Goal: Task Accomplishment & Management: Manage account settings

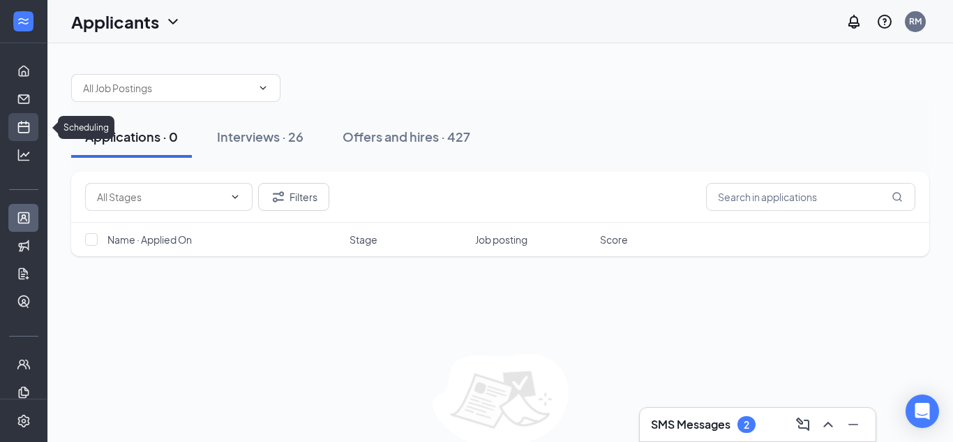
click at [36, 131] on link "Scheduling" at bounding box center [43, 127] width 14 height 28
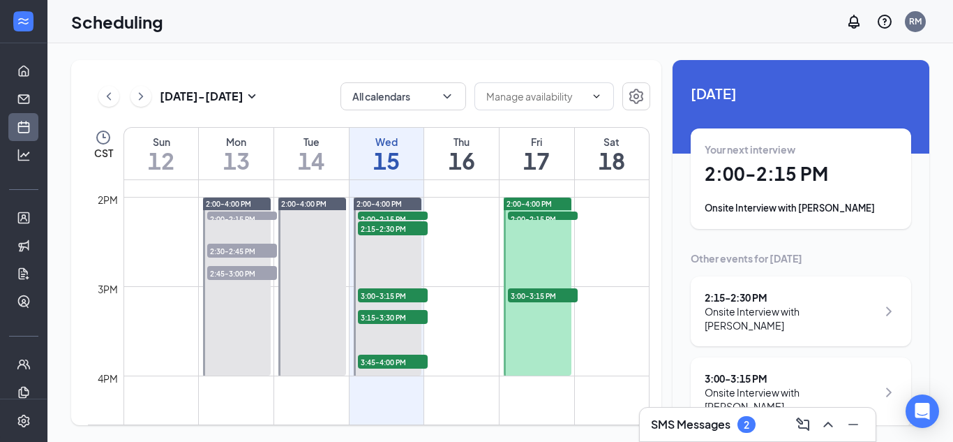
scroll to position [1227, 0]
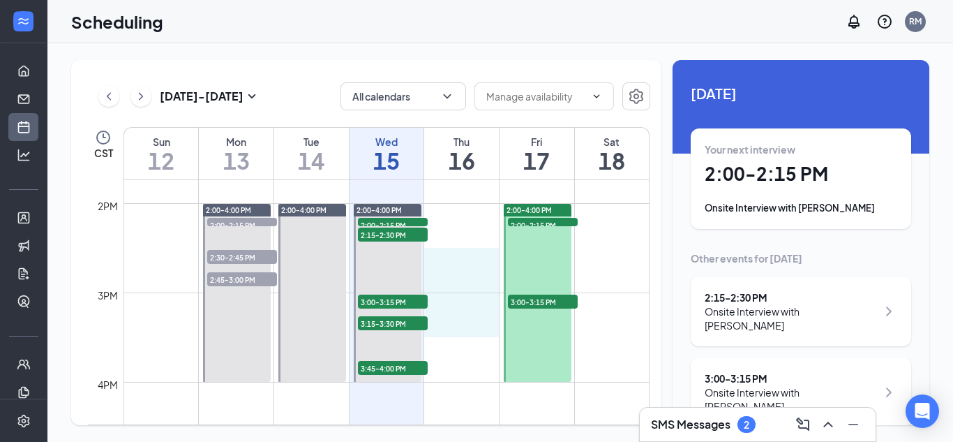
drag, startPoint x: 471, startPoint y: 254, endPoint x: 470, endPoint y: 334, distance: 80.2
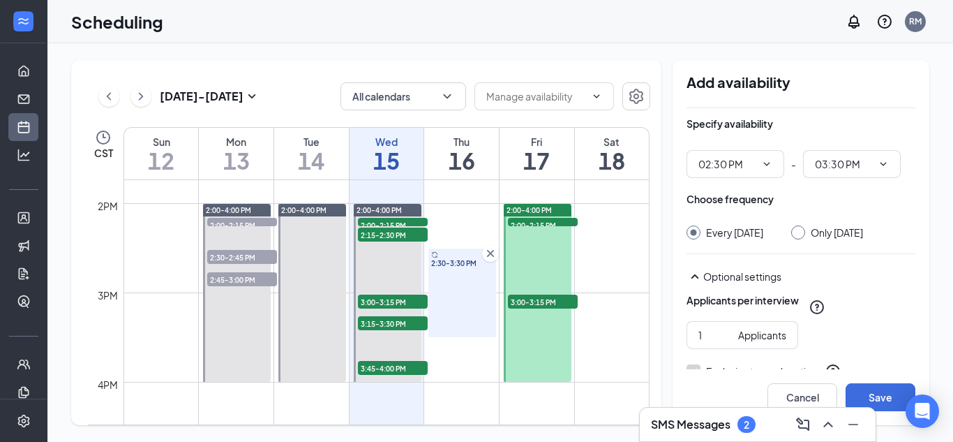
click at [853, 232] on div "Only [DATE]" at bounding box center [837, 232] width 52 height 14
click at [801, 232] on input "Only [DATE]" at bounding box center [796, 230] width 10 height 10
radio input "true"
radio input "false"
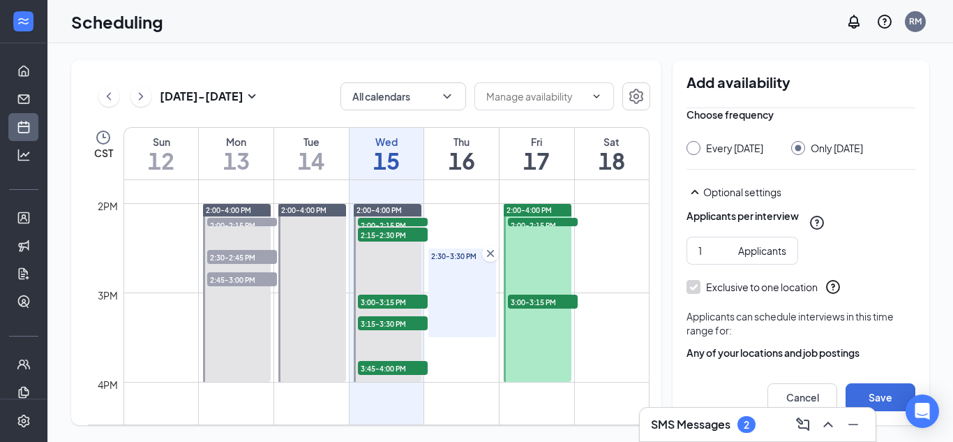
scroll to position [139, 0]
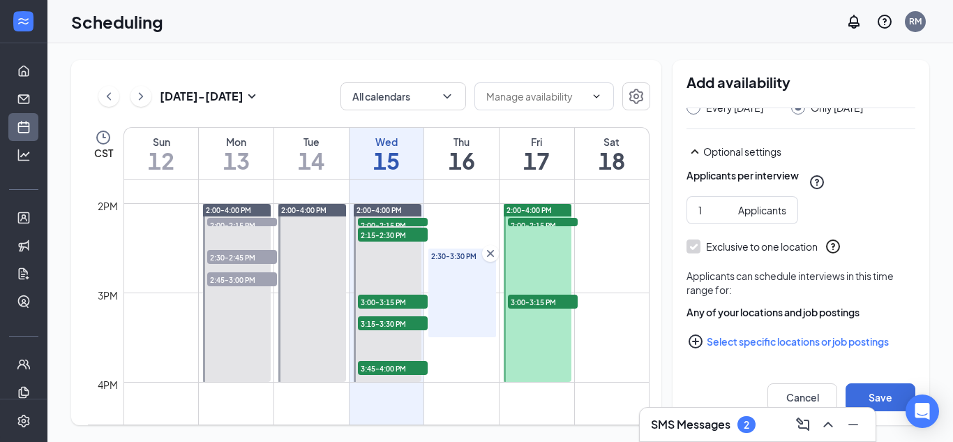
click at [762, 345] on button "Select specific locations or job postings" at bounding box center [801, 341] width 229 height 28
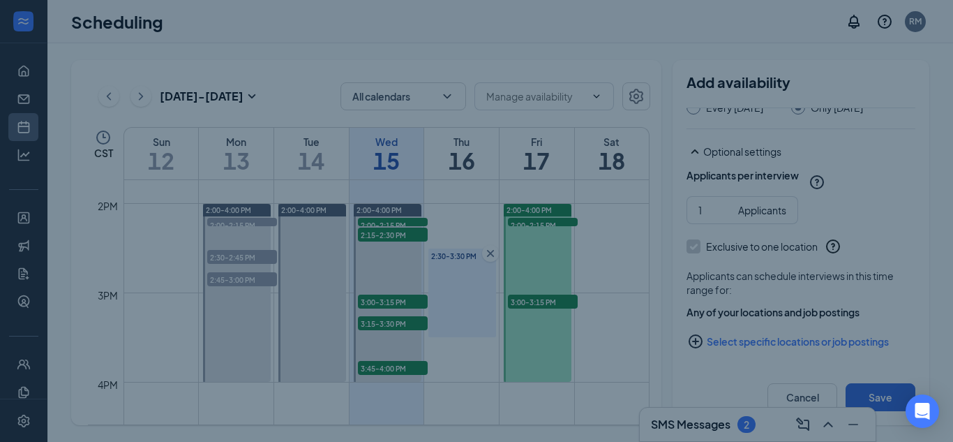
checkbox input "true"
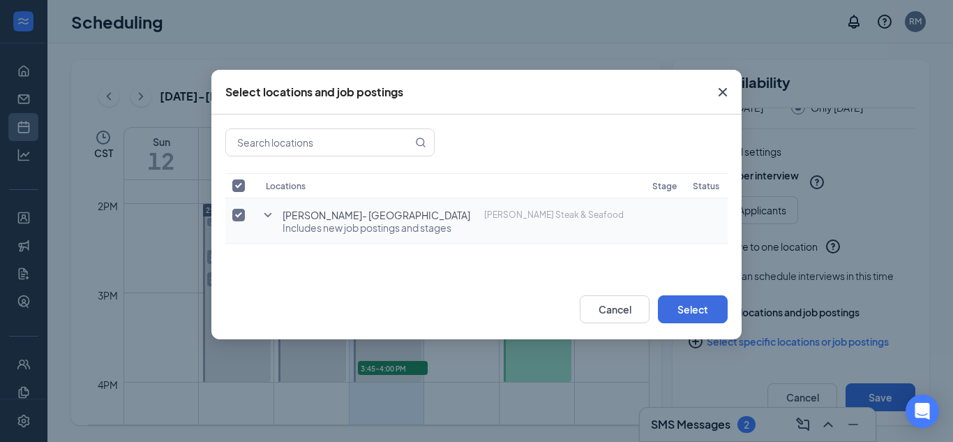
click at [262, 216] on icon "SmallChevronDown" at bounding box center [268, 215] width 17 height 17
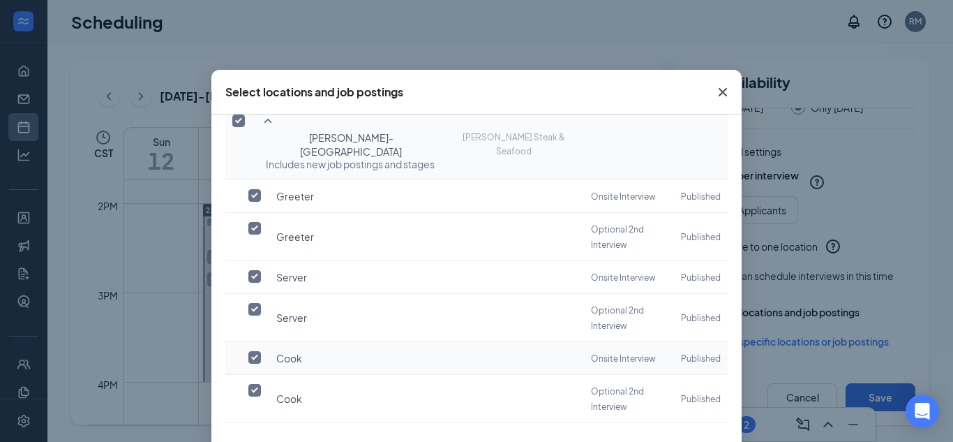
click at [256, 351] on input "checkbox" at bounding box center [254, 357] width 13 height 13
checkbox input "true"
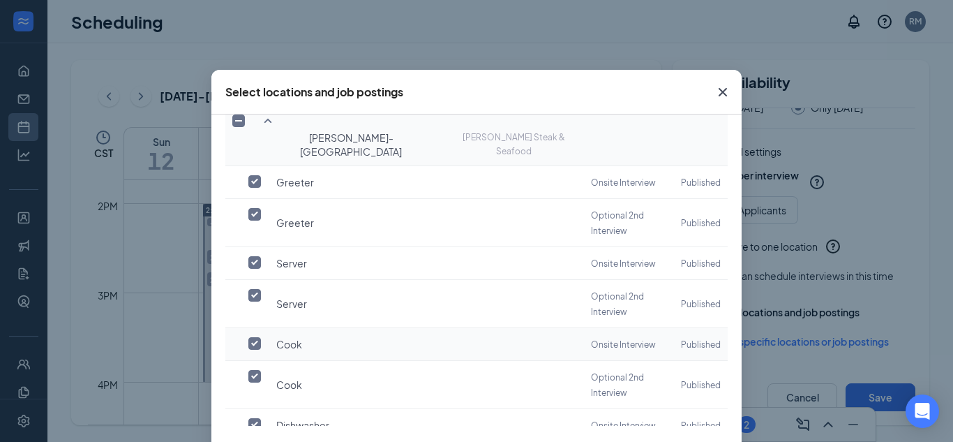
checkbox input "false"
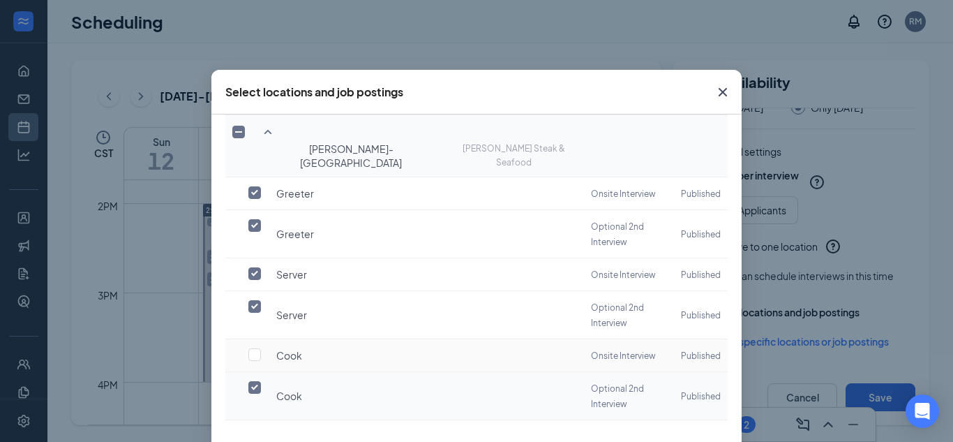
click at [257, 381] on input "checkbox" at bounding box center [254, 387] width 13 height 13
checkbox input "false"
click at [301, 429] on span "Dishwasher" at bounding box center [302, 436] width 53 height 14
click at [283, 420] on td "Dishwasher" at bounding box center [421, 436] width 325 height 33
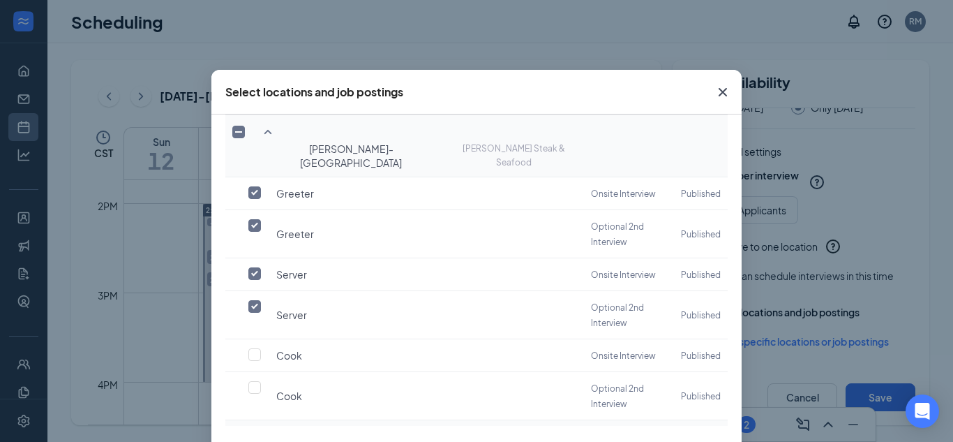
click at [254, 429] on input "checkbox" at bounding box center [254, 435] width 13 height 13
checkbox input "false"
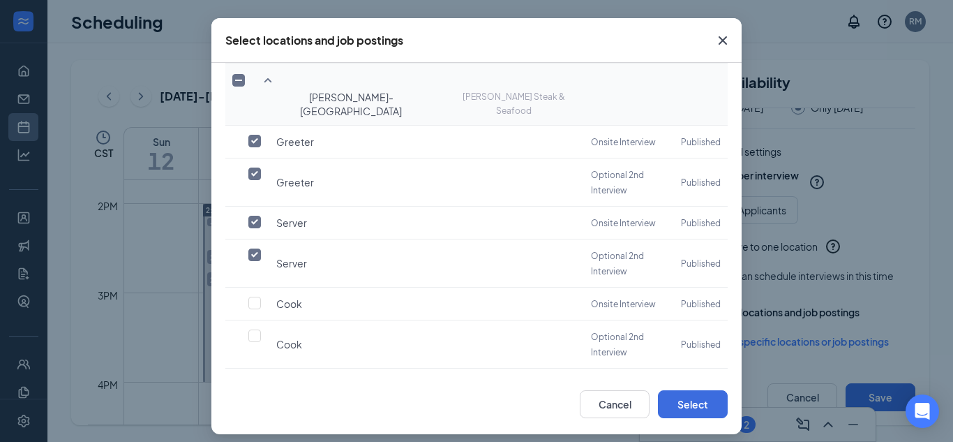
scroll to position [61, 0]
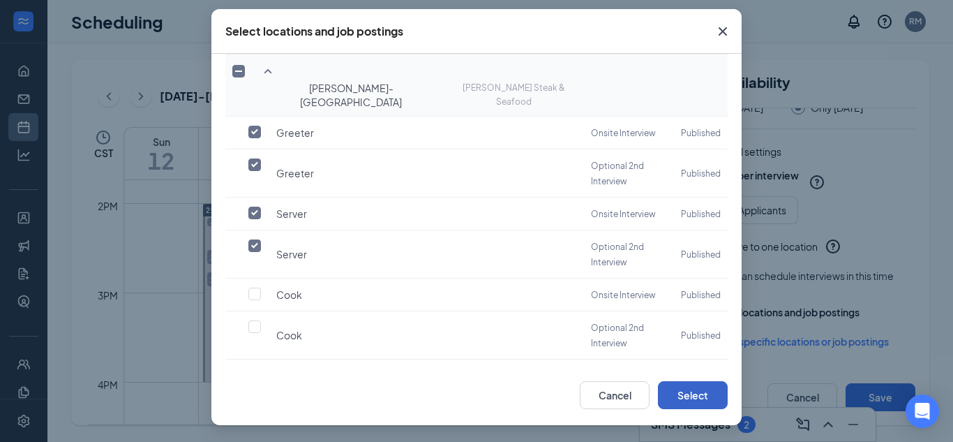
click at [697, 391] on button "Select" at bounding box center [693, 395] width 70 height 28
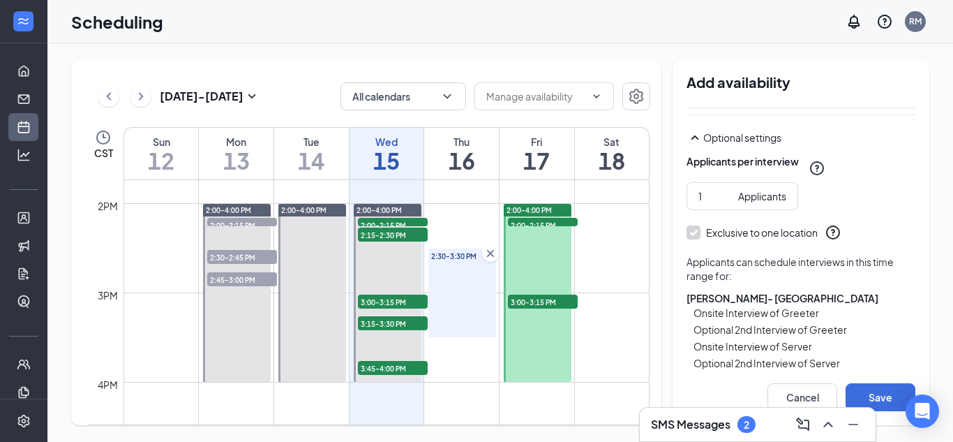
scroll to position [0, 0]
click at [869, 387] on button "Save" at bounding box center [881, 397] width 70 height 28
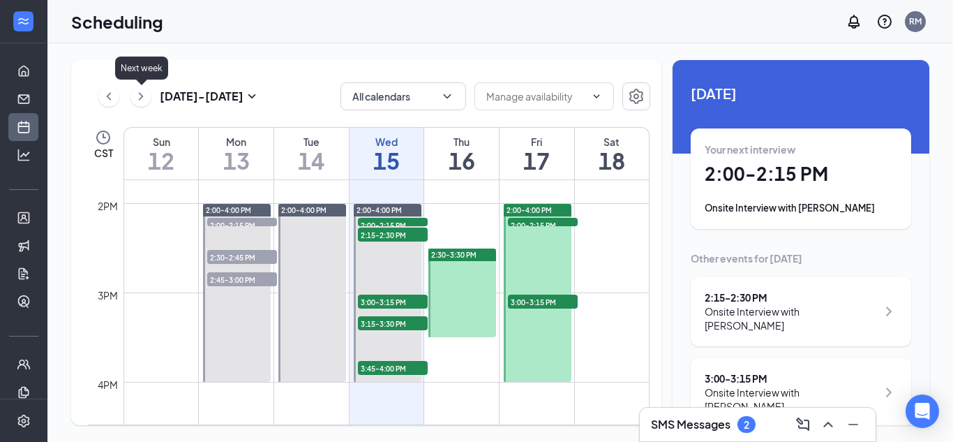
click at [144, 97] on icon "ChevronRight" at bounding box center [141, 96] width 14 height 17
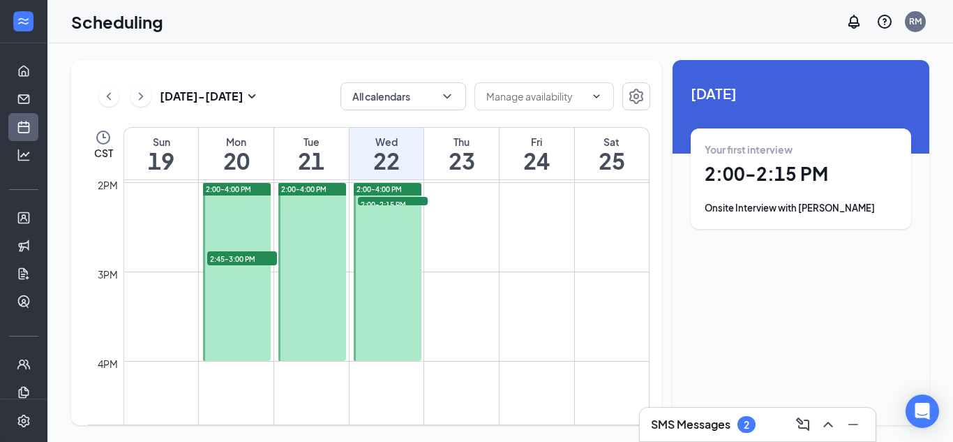
scroll to position [1250, 0]
click at [397, 200] on span "2:00-2:15 PM" at bounding box center [393, 202] width 70 height 14
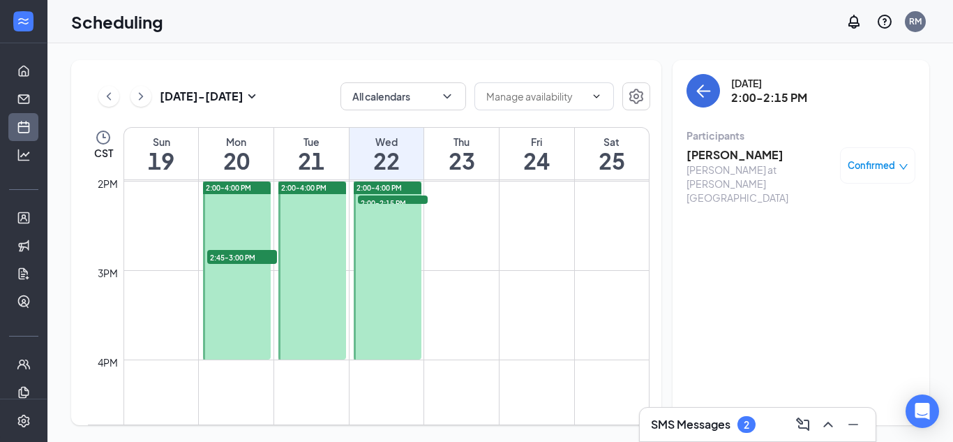
click at [253, 253] on span "2:45-3:00 PM" at bounding box center [242, 257] width 70 height 14
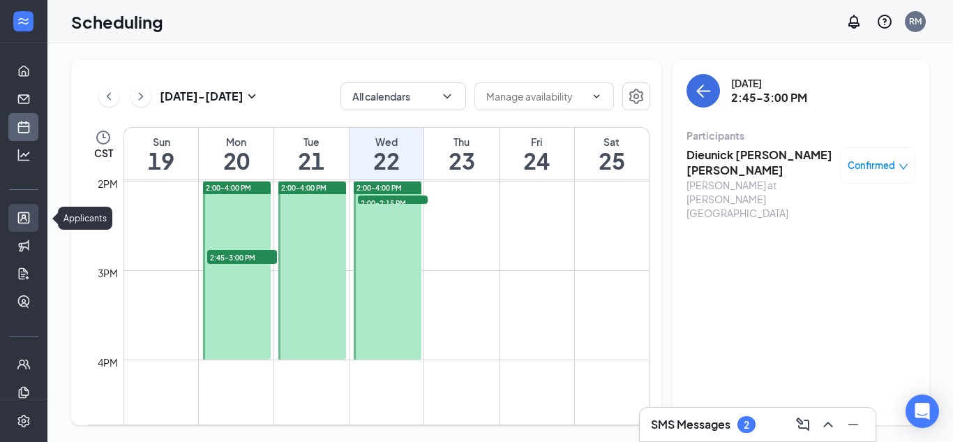
click at [36, 223] on link "Applicants" at bounding box center [43, 218] width 14 height 28
